Goal: Information Seeking & Learning: Check status

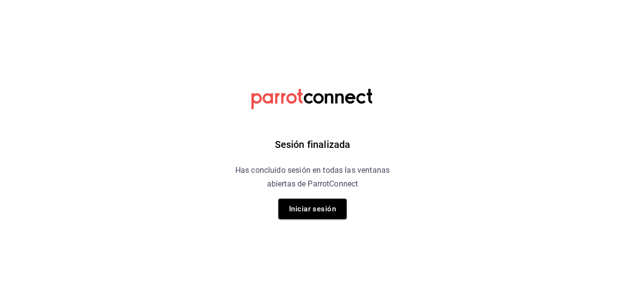
drag, startPoint x: 309, startPoint y: 217, endPoint x: 304, endPoint y: 210, distance: 8.1
click at [306, 215] on button "Iniciar sesión" at bounding box center [312, 209] width 68 height 21
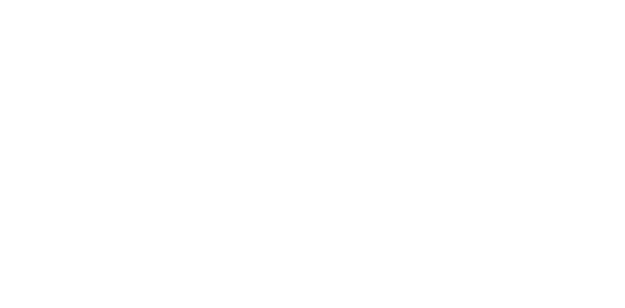
click at [307, 0] on html at bounding box center [312, 0] width 625 height 0
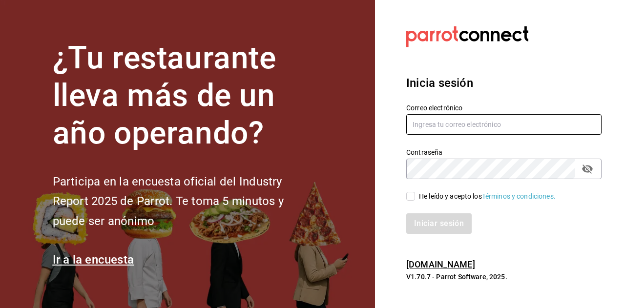
type input "[EMAIL_ADDRESS][DOMAIN_NAME]"
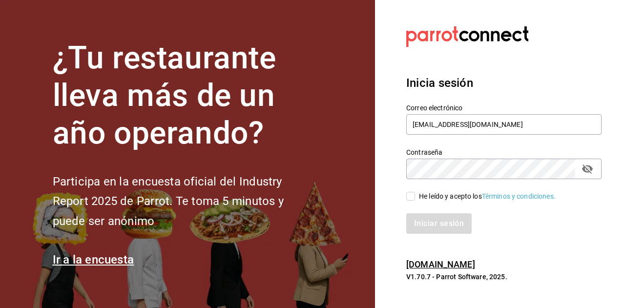
click at [411, 200] on input "He leído y acepto los Términos y condiciones." at bounding box center [410, 196] width 9 height 9
checkbox input "true"
click at [421, 220] on button "Iniciar sesión" at bounding box center [439, 223] width 66 height 21
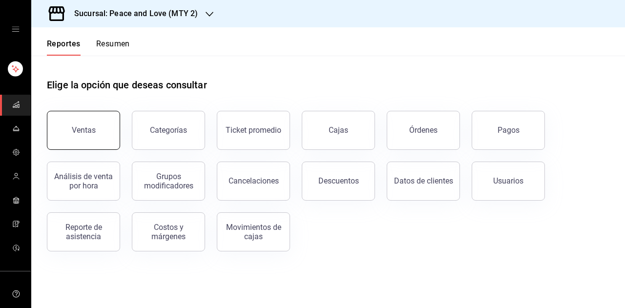
click at [61, 142] on button "Ventas" at bounding box center [83, 130] width 73 height 39
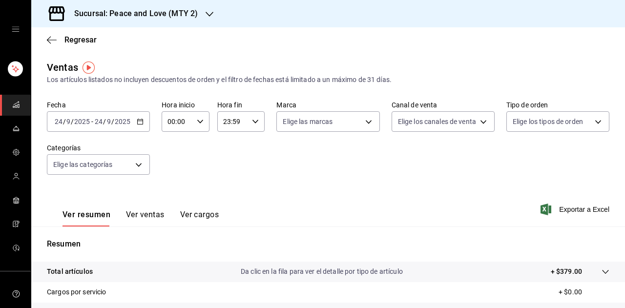
click at [196, 12] on div "Sucursal: Peace and Love (MTY 2)" at bounding box center [128, 13] width 178 height 27
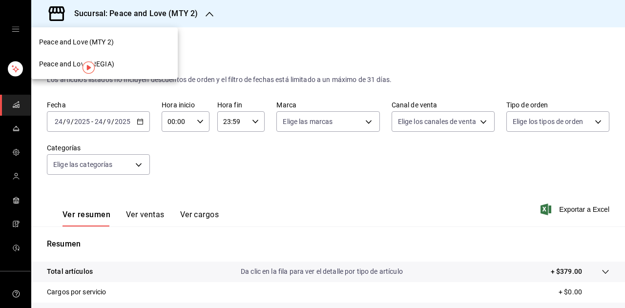
click at [161, 73] on div "Peace and Love (REGIA)" at bounding box center [104, 64] width 146 height 22
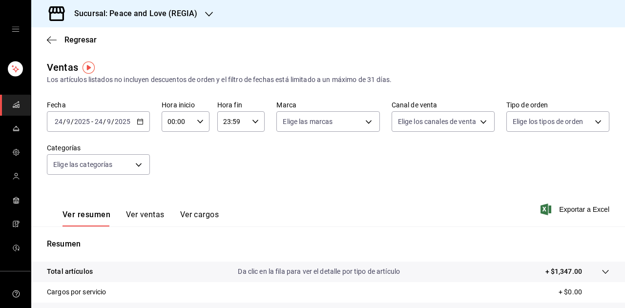
click at [144, 215] on button "Ver ventas" at bounding box center [145, 218] width 39 height 17
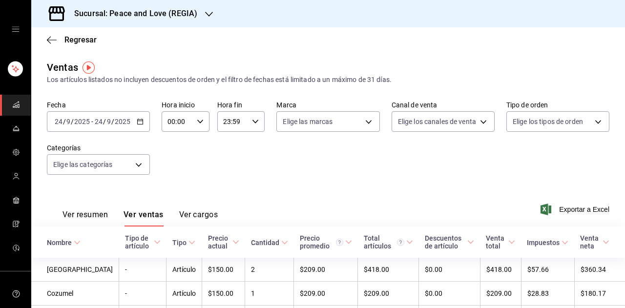
click at [202, 17] on div "Sucursal: Peace and Love (REGIA)" at bounding box center [128, 13] width 178 height 27
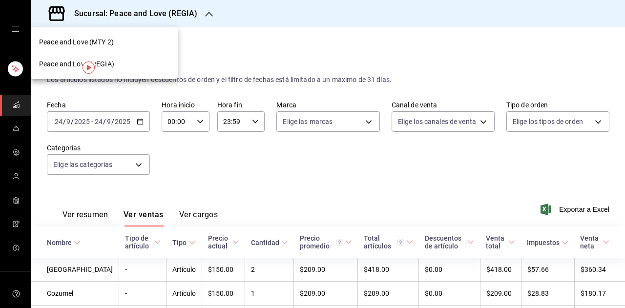
click at [144, 38] on div "Peace and Love (MTY 2)" at bounding box center [104, 42] width 131 height 10
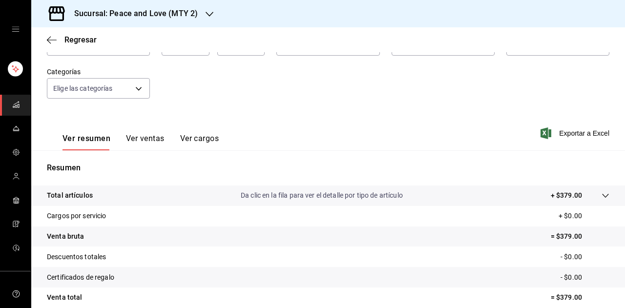
scroll to position [98, 0]
